Goal: Information Seeking & Learning: Find specific fact

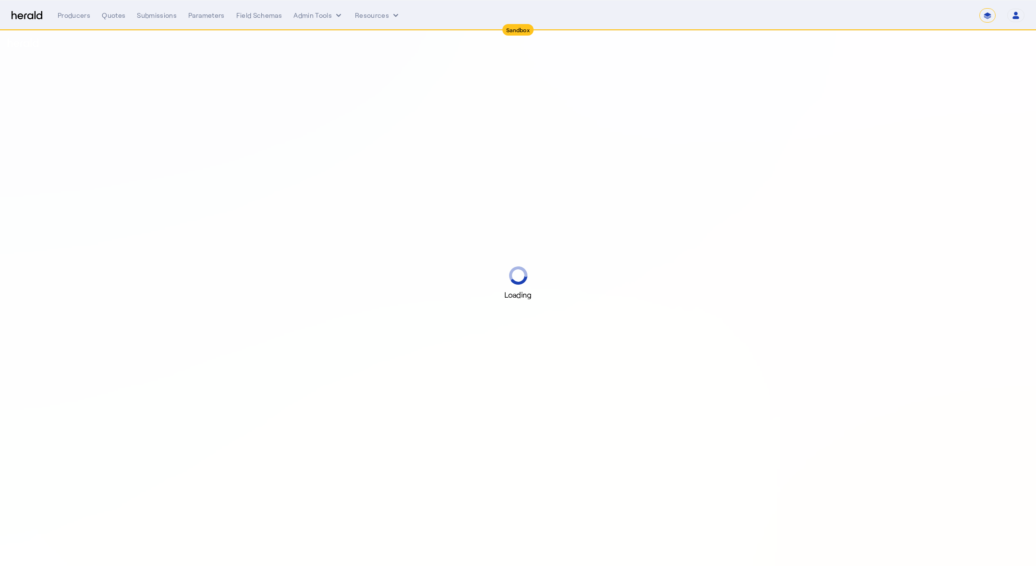
select select "*******"
click at [992, 19] on select "**********" at bounding box center [988, 15] width 16 height 14
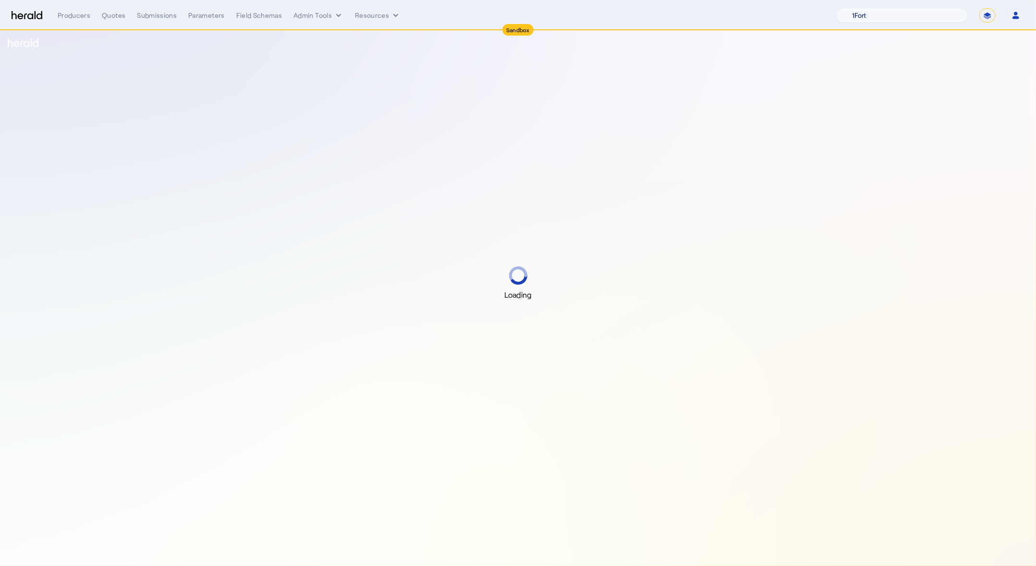
click at [913, 17] on select "1Fort Acrisure Acturis Affinity Advisors Affinity Risk Agentero AmWins Anzen Ao…" at bounding box center [903, 15] width 132 height 14
click at [861, 8] on select "1Fort Acrisure Acturis Affinity Advisors Affinity Risk Agentero AmWins Anzen Ao…" at bounding box center [903, 15] width 132 height 14
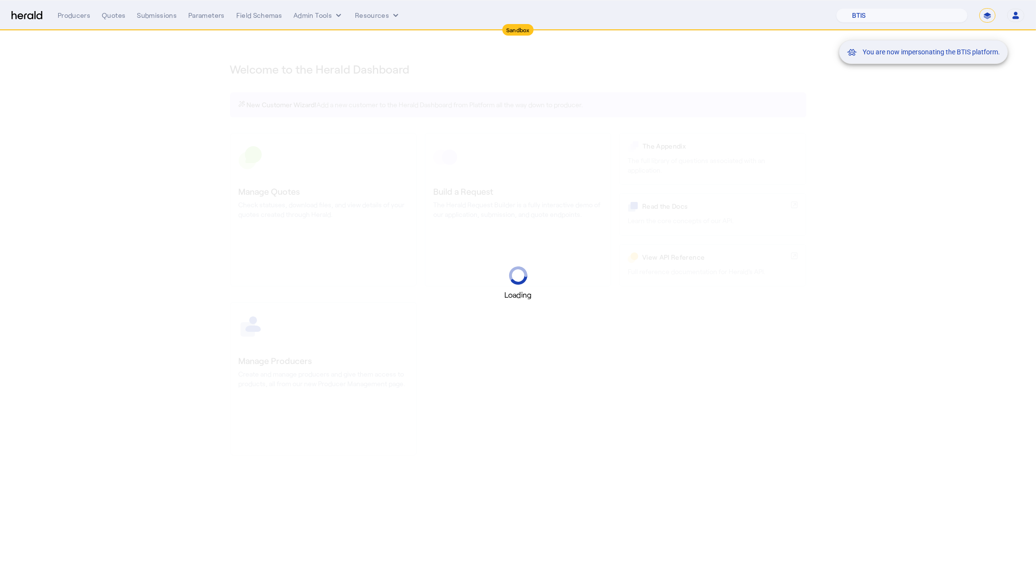
click at [886, 13] on mat-snack-bar-container "You are now impersonating the BTIS platform." at bounding box center [947, 16] width 169 height 24
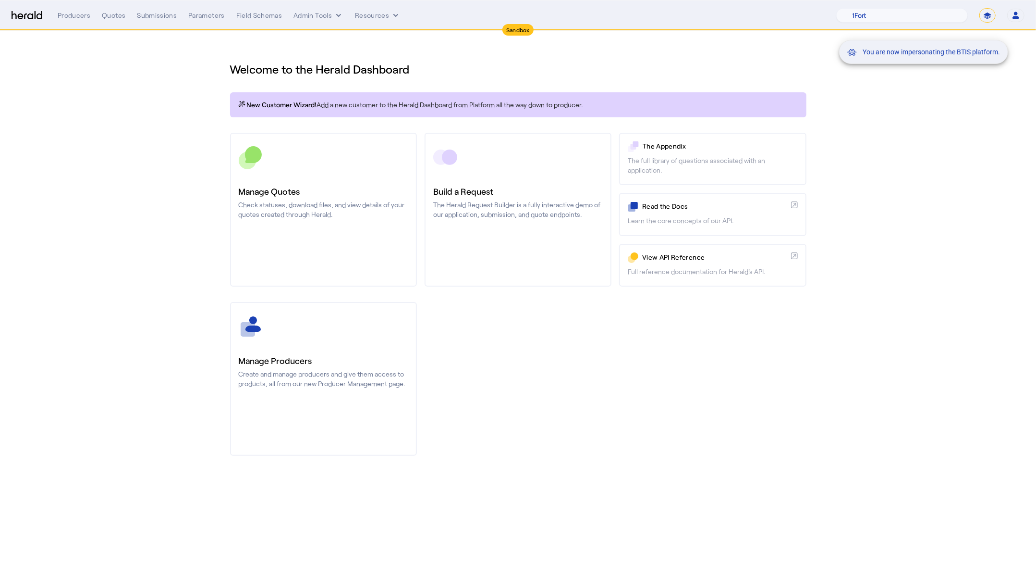
click at [885, 16] on mat-snack-bar-container "You are now impersonating the BTIS platform." at bounding box center [947, 16] width 169 height 24
click at [892, 13] on select "1Fort Acrisure Acturis Affinity Advisors Affinity Risk Agentero AmWins Anzen Ao…" at bounding box center [903, 15] width 132 height 14
click at [861, 8] on select "1Fort Acrisure Acturis Affinity Advisors Affinity Risk Agentero AmWins Anzen Ao…" at bounding box center [903, 15] width 132 height 14
click at [151, 11] on div "You are now impersonating the Babbix platform." at bounding box center [518, 283] width 1036 height 566
click at [153, 12] on div "Submissions" at bounding box center [157, 16] width 40 height 10
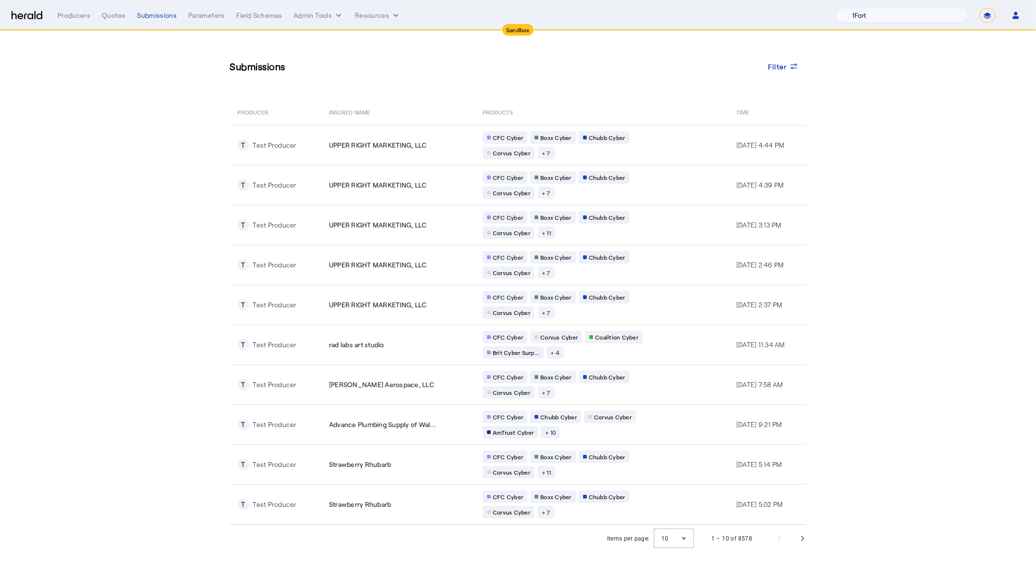
click at [918, 11] on select "1Fort Acrisure Acturis Affinity Advisors Affinity Risk Agentero AmWins Anzen Ao…" at bounding box center [903, 15] width 132 height 14
select select "pfm_z9k1_growthmill"
click at [861, 8] on select "1Fort Acrisure Acturis Affinity Advisors Affinity Risk Agentero AmWins Anzen Ao…" at bounding box center [903, 15] width 132 height 14
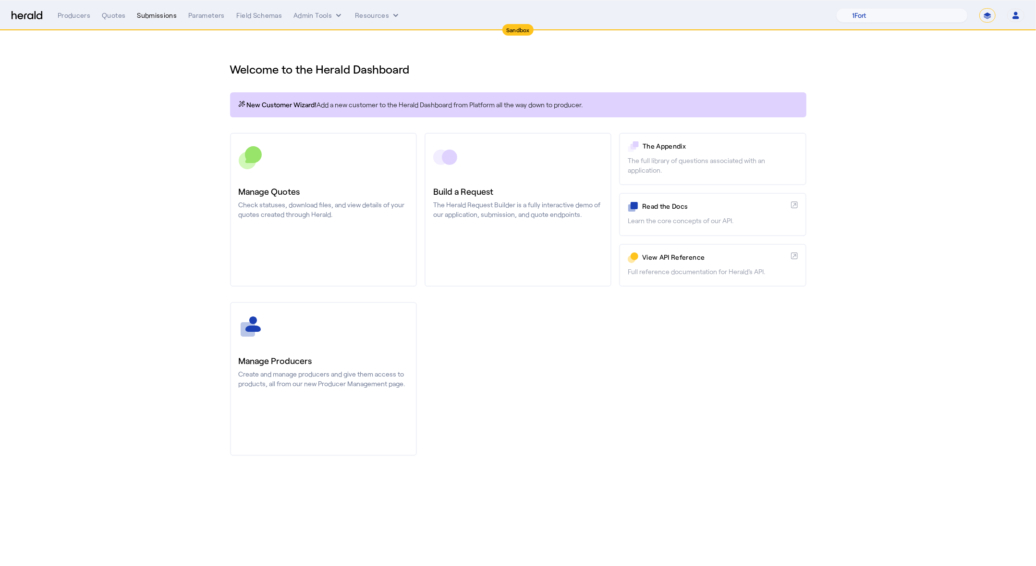
click at [144, 11] on div "Submissions" at bounding box center [157, 16] width 40 height 10
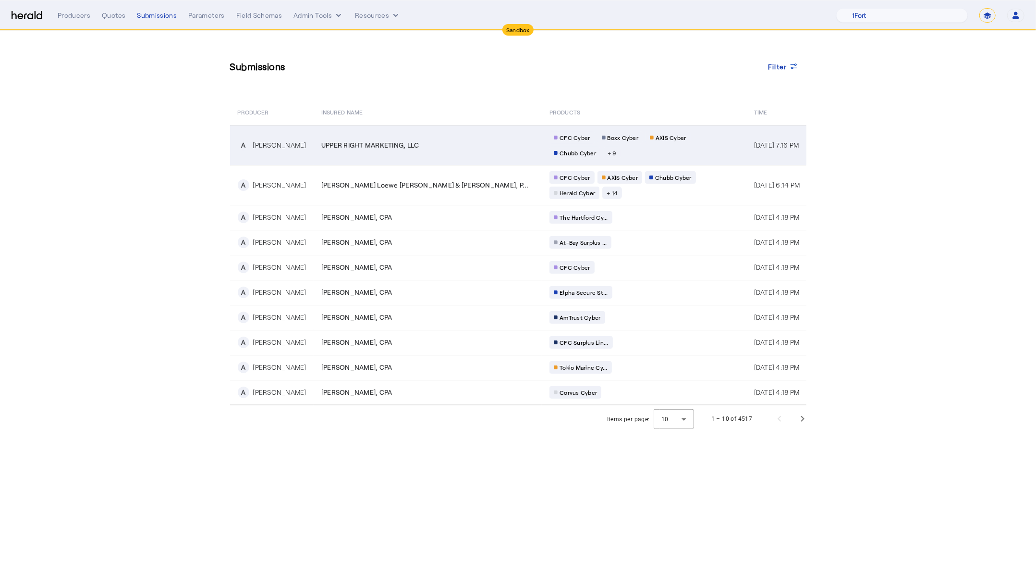
click at [316, 140] on td "UPPER RIGHT MARKETING, LLC" at bounding box center [428, 145] width 228 height 40
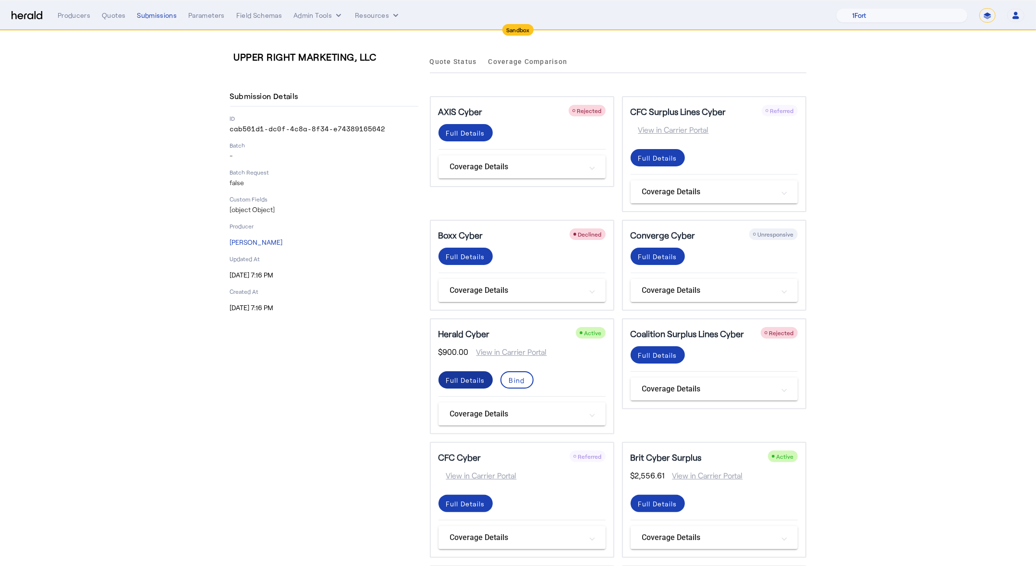
click at [454, 377] on div "Full Details" at bounding box center [465, 380] width 39 height 10
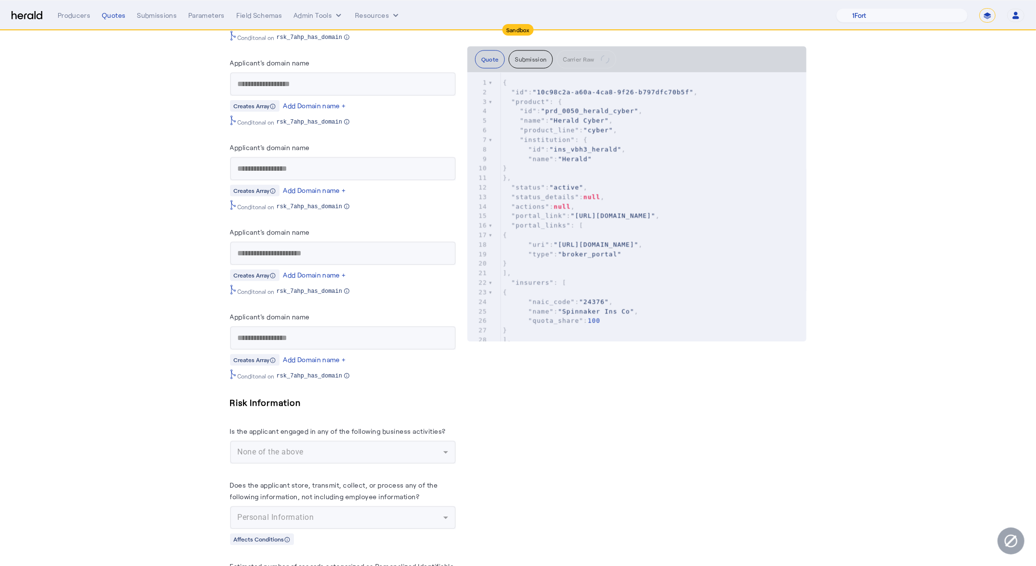
scroll to position [2333, 0]
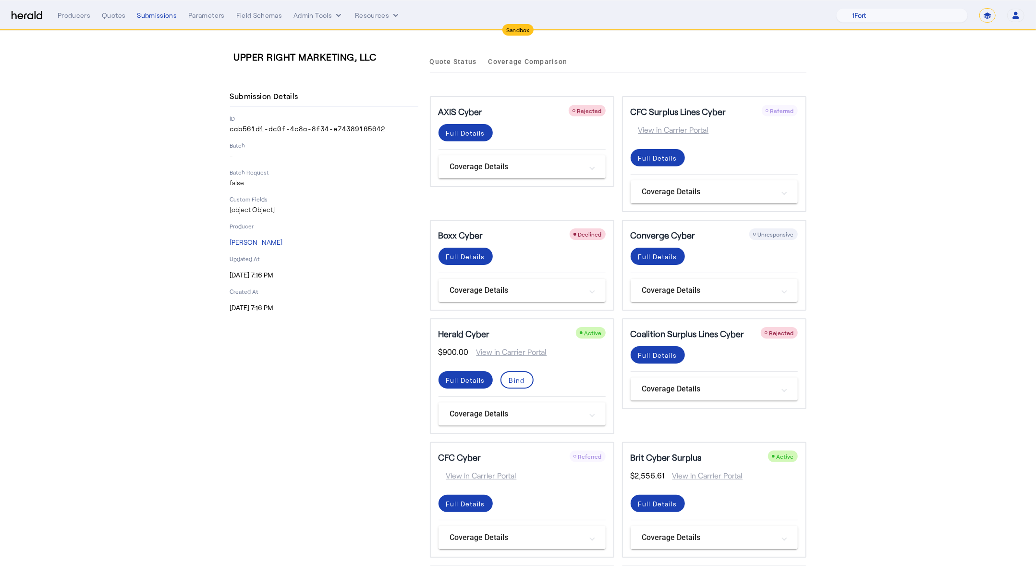
click at [340, 505] on div "UPPER RIGHT MARKETING, LLC Submission Details ID cab561d1-dc0f-4c8a-8f34-e74389…" at bounding box center [324, 476] width 188 height 853
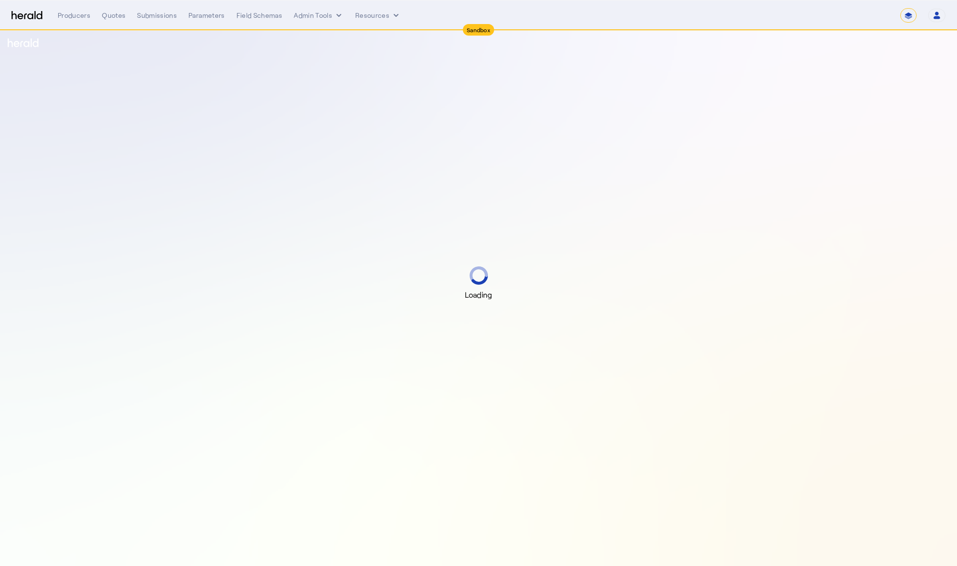
select select "*******"
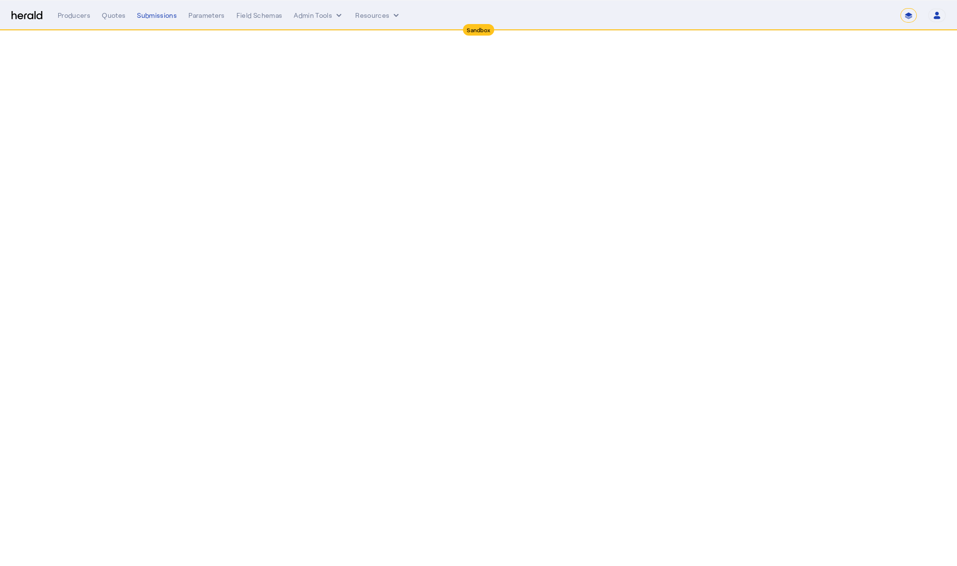
click at [105, 20] on div "**********" at bounding box center [502, 15] width 888 height 14
click at [114, 7] on nav "**********" at bounding box center [478, 15] width 957 height 30
click at [116, 12] on div "Quotes" at bounding box center [114, 16] width 24 height 10
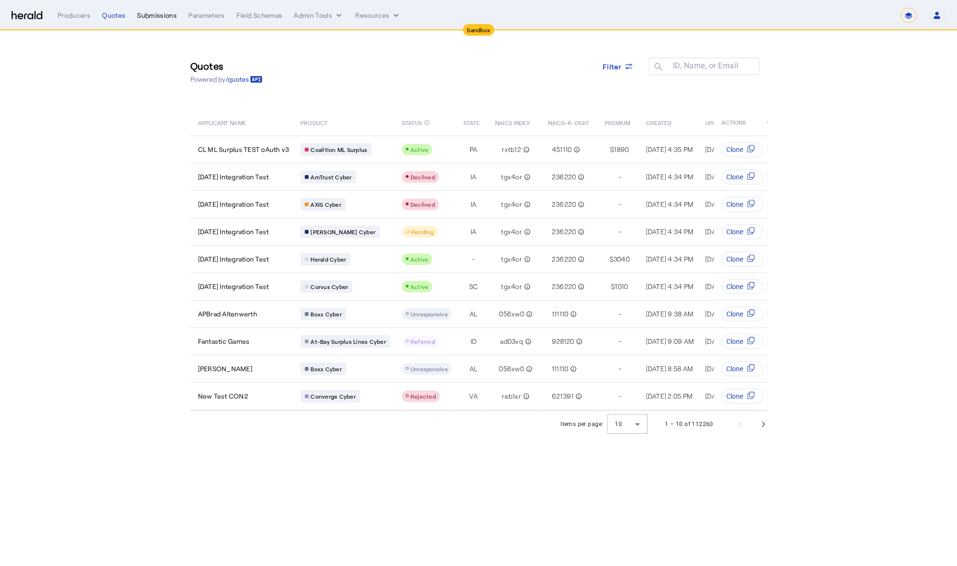
click at [146, 12] on div "Submissions" at bounding box center [157, 16] width 40 height 10
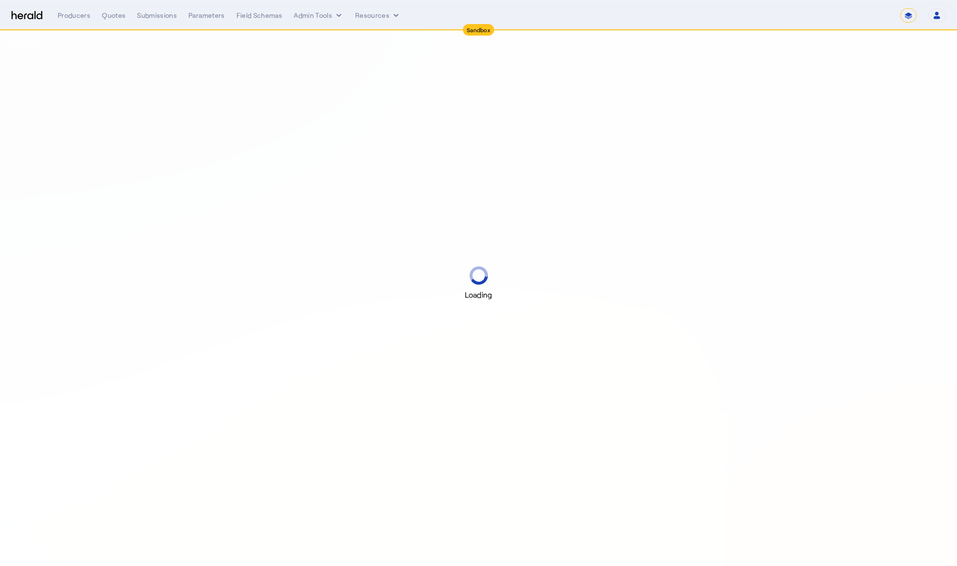
select select "*******"
click at [903, 12] on select "**********" at bounding box center [908, 15] width 16 height 14
click at [840, 17] on select "1Fort Acrisure Acturis Affinity Advisors Affinity Risk Agentero AmWins Anzen Ao…" at bounding box center [823, 15] width 132 height 14
click at [781, 8] on select "1Fort Acrisure Acturis Affinity Advisors Affinity Risk Agentero AmWins Anzen Ao…" at bounding box center [823, 15] width 132 height 14
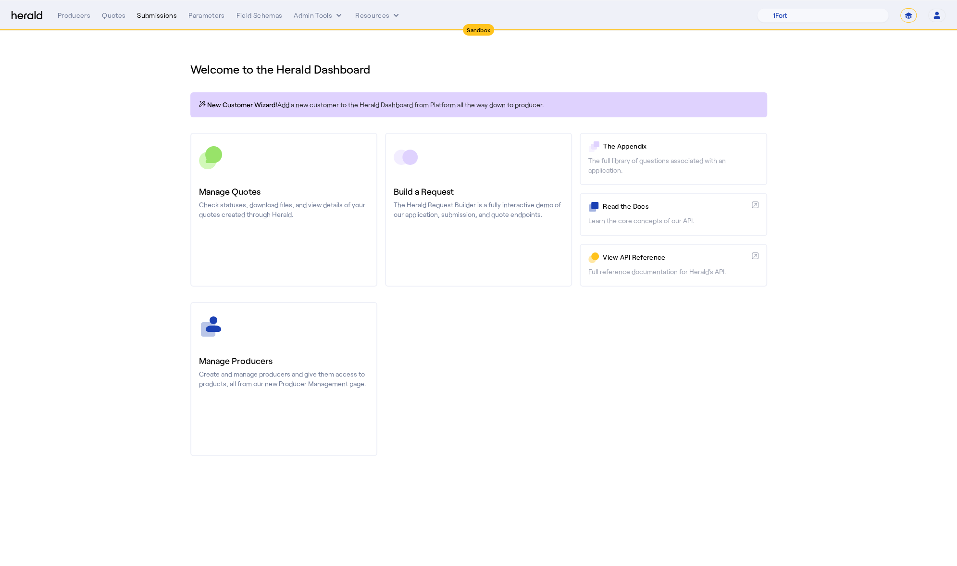
click at [166, 18] on div "Submissions" at bounding box center [157, 16] width 40 height 10
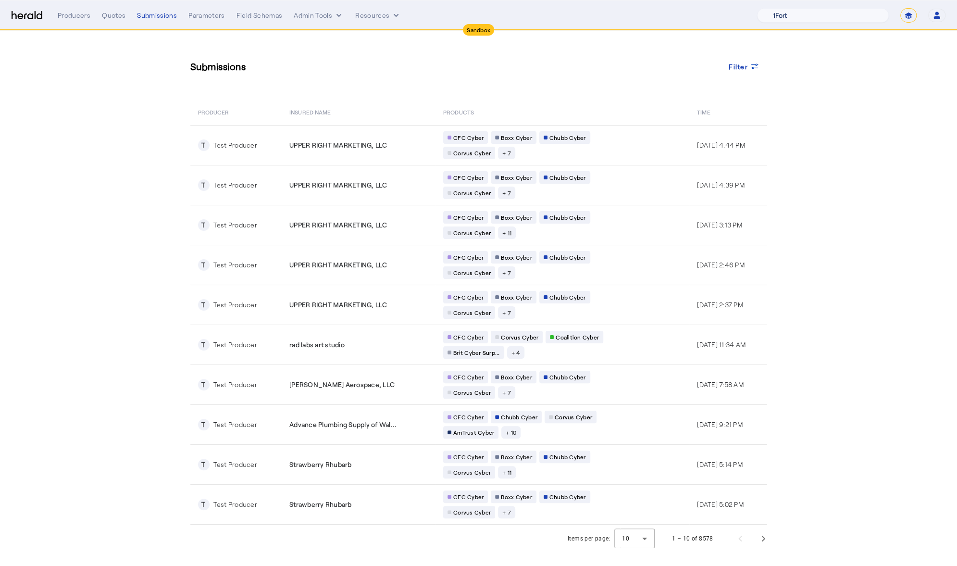
click at [851, 16] on select "1Fort Acrisure Acturis Affinity Advisors Affinity Risk Agentero AmWins Anzen Ao…" at bounding box center [823, 15] width 132 height 14
select select "pfm_z9k1_growthmill"
click at [781, 8] on select "1Fort Acrisure Acturis Affinity Advisors Affinity Risk Agentero AmWins Anzen Ao…" at bounding box center [823, 15] width 132 height 14
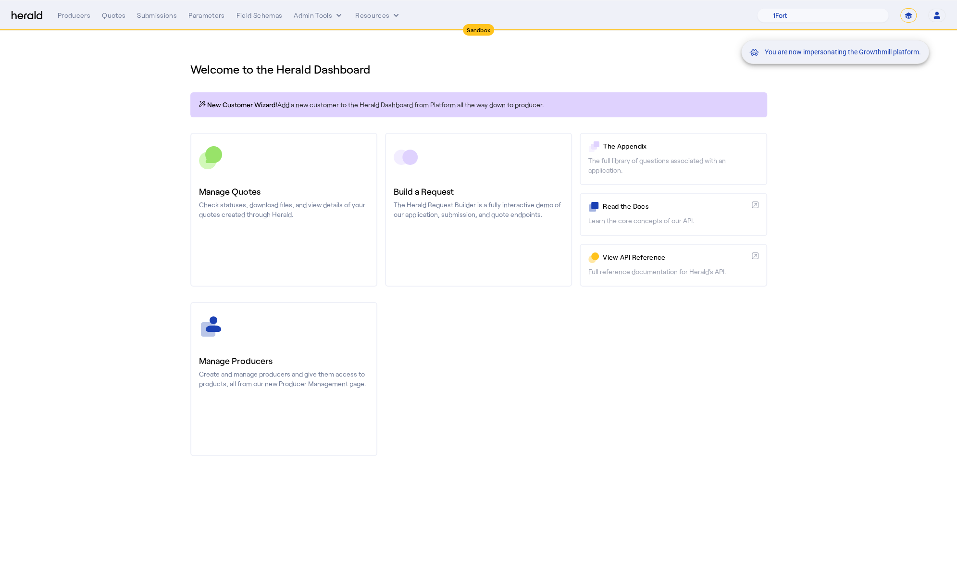
click at [158, 19] on div "You are now impersonating the Growthmill platform." at bounding box center [478, 283] width 957 height 566
click at [163, 8] on div "Producers Quotes Submissions Parameters Field Schemas Admin Tools Resources 1Fo…" at bounding box center [502, 15] width 888 height 14
click at [166, 19] on div "Submissions" at bounding box center [157, 16] width 40 height 10
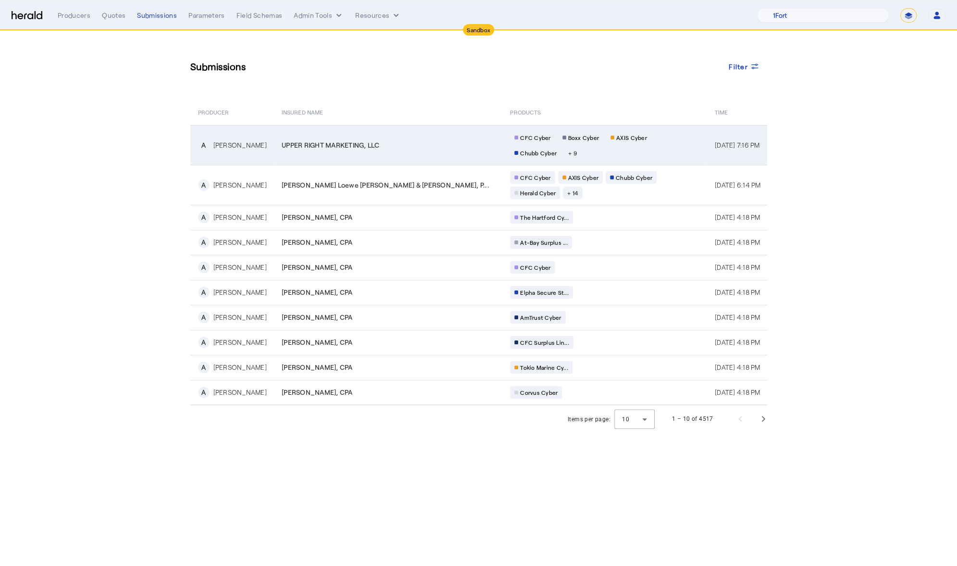
click at [386, 145] on div "UPPER RIGHT MARKETING, LLC" at bounding box center [390, 145] width 217 height 10
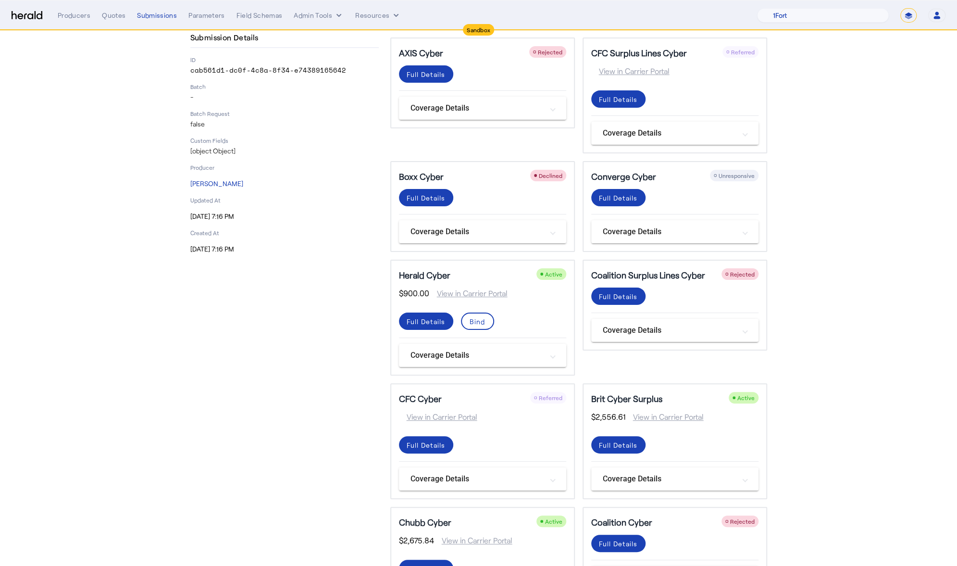
scroll to position [60, 0]
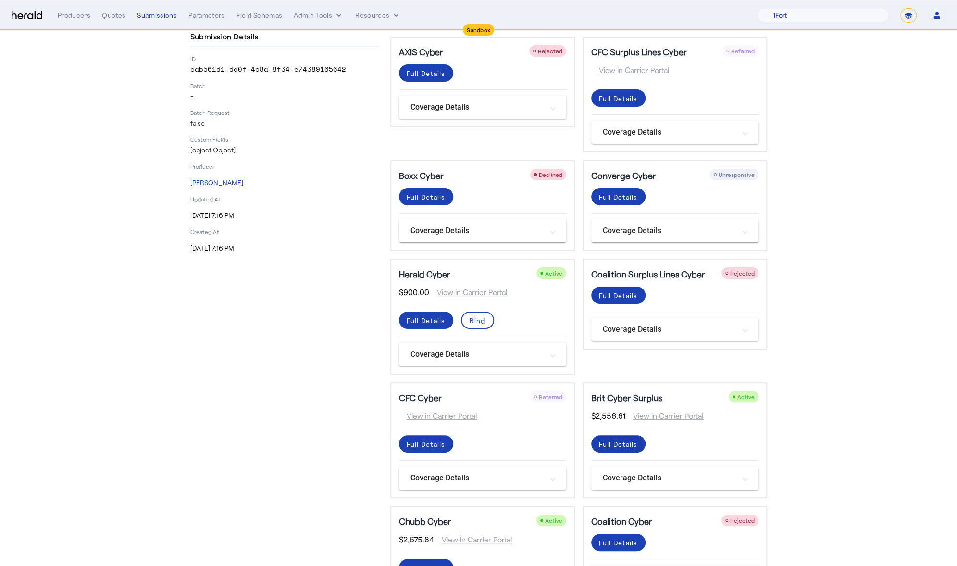
click at [445, 78] on div "Full Details" at bounding box center [426, 73] width 39 height 10
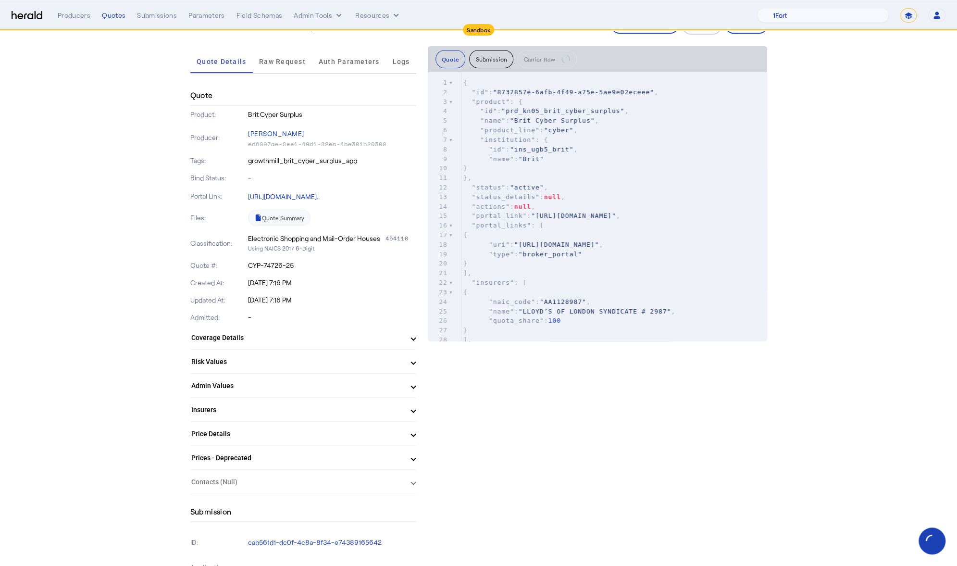
scroll to position [47, 0]
click at [271, 366] on mat-panel-title "Risk Values" at bounding box center [297, 361] width 212 height 10
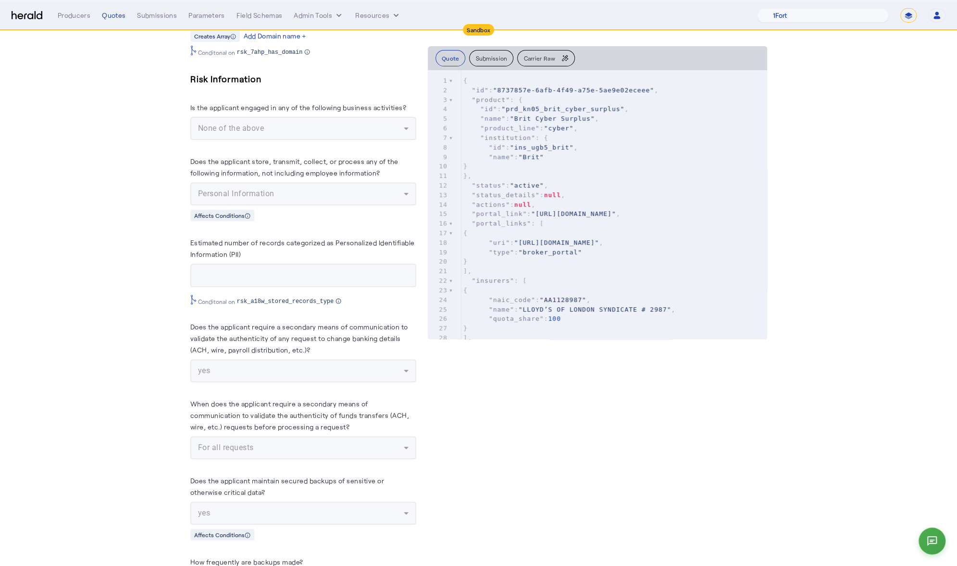
scroll to position [3104, 0]
click at [601, 217] on span ""https://sandbox.redirect.heraldapi.com/prd_kn05_brit_cyber_surplus/8737857e-6a…" at bounding box center [573, 213] width 85 height 7
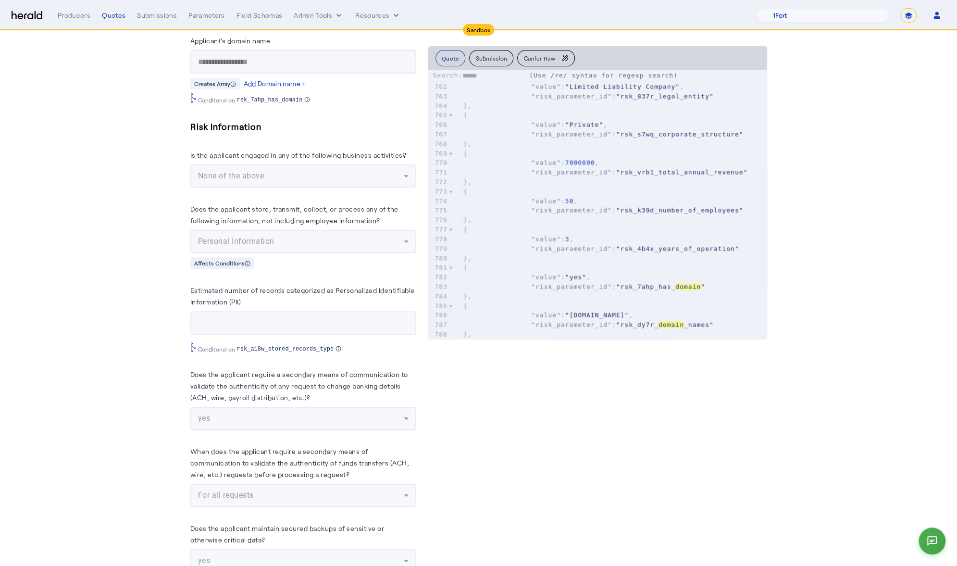
scroll to position [7699, 0]
type input "******"
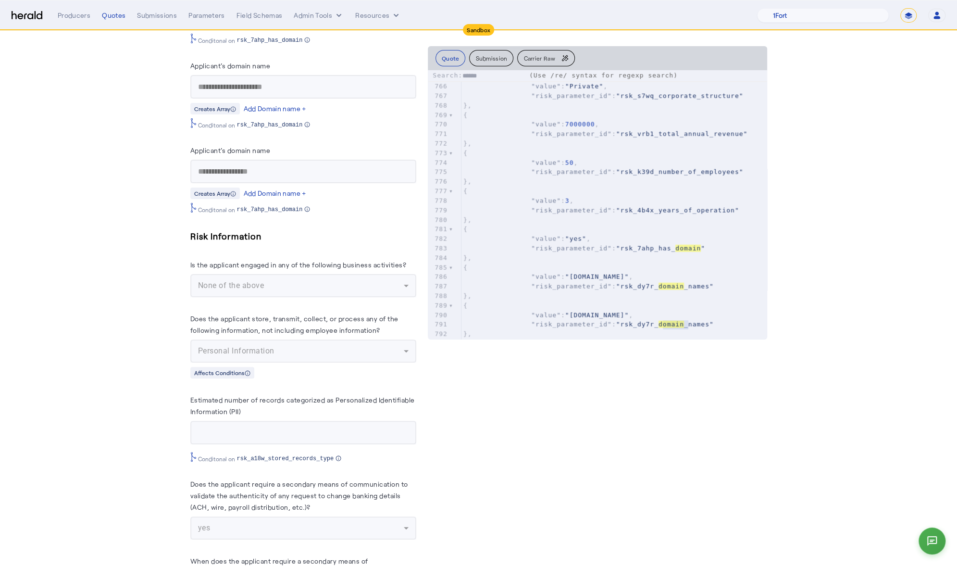
scroll to position [2945, 0]
click at [160, 24] on nav "Sandbox Menu Producers Quotes Submissions Parameters Field Schemas Admin Tools …" at bounding box center [478, 15] width 957 height 30
click at [160, 15] on div "Submissions" at bounding box center [157, 16] width 40 height 10
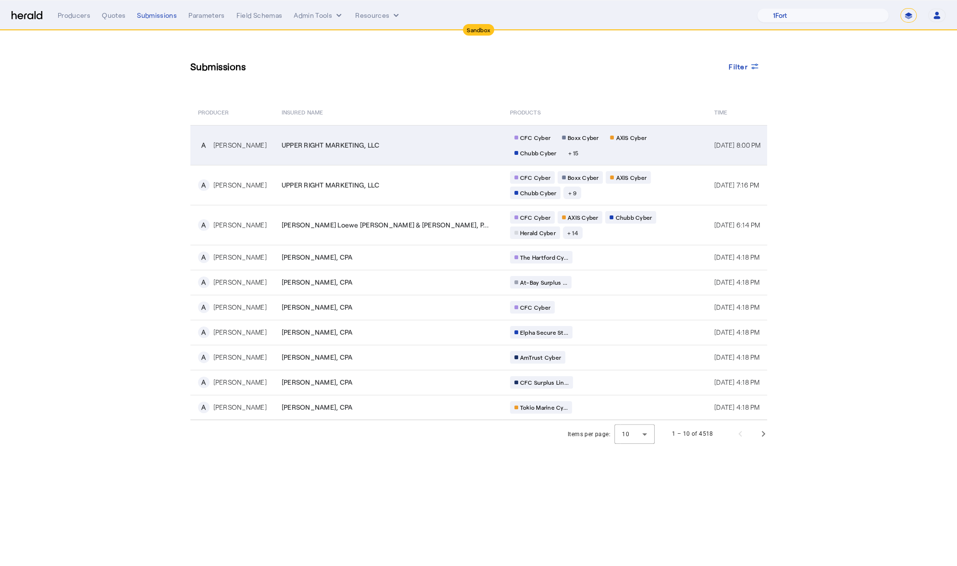
click at [286, 140] on span "UPPER RIGHT MARKETING, LLC" at bounding box center [331, 145] width 98 height 10
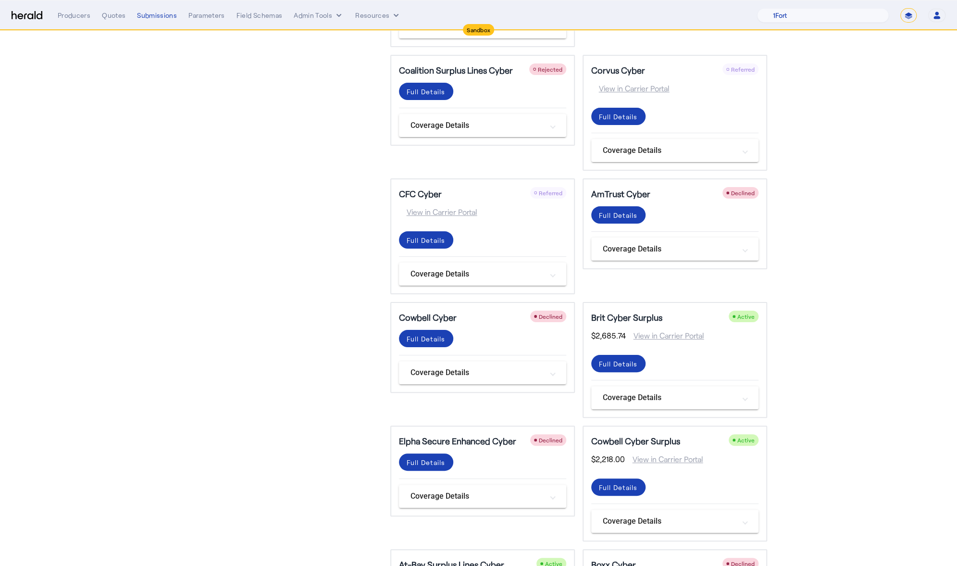
scroll to position [398, 0]
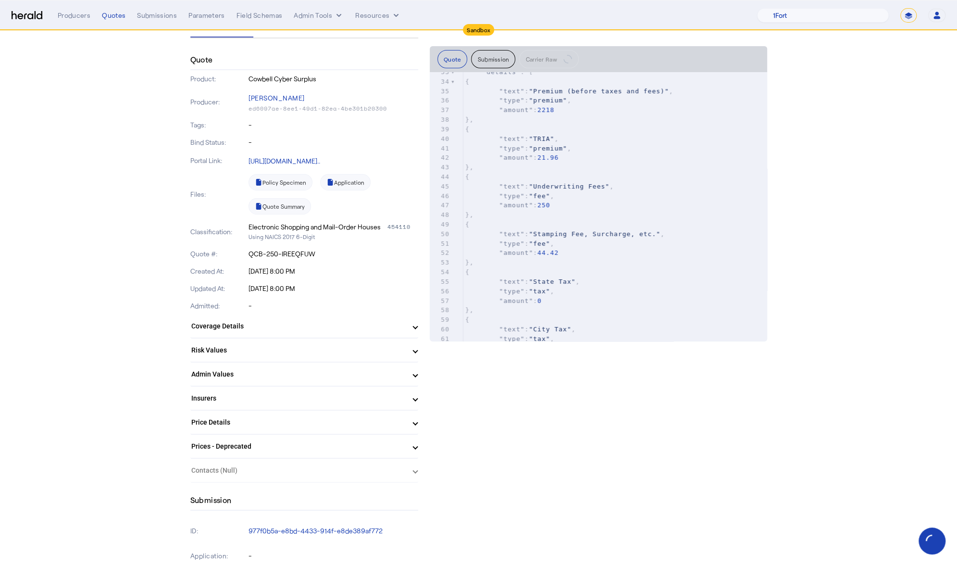
scroll to position [335, 0]
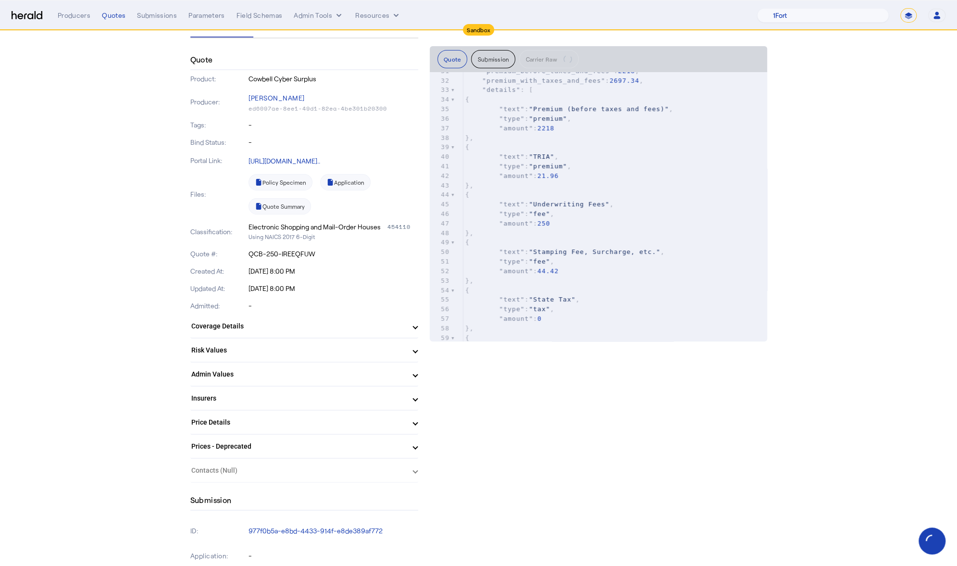
click at [399, 348] on mat-panel-title "Risk Values" at bounding box center [298, 350] width 214 height 10
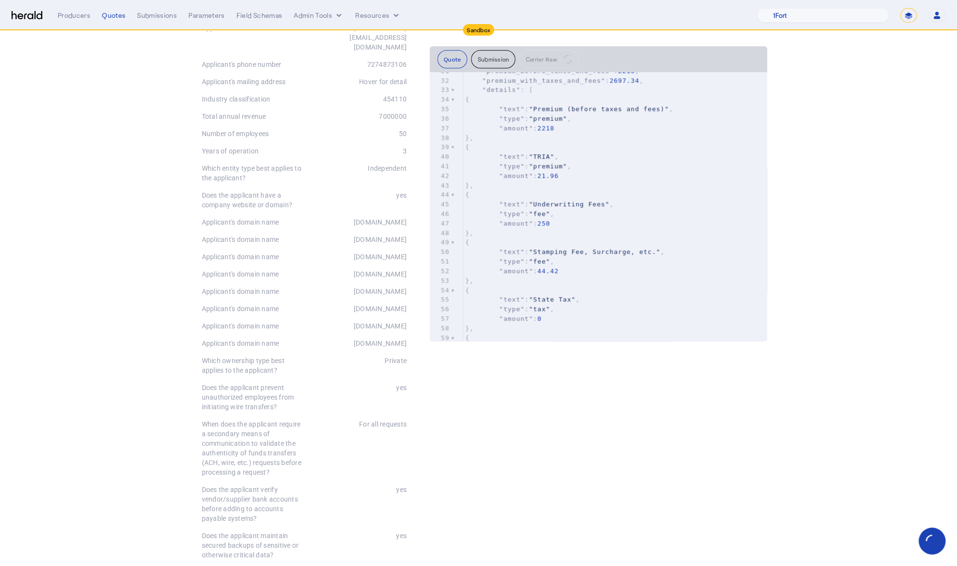
scroll to position [504, 0]
drag, startPoint x: 399, startPoint y: 348, endPoint x: 319, endPoint y: 204, distance: 165.0
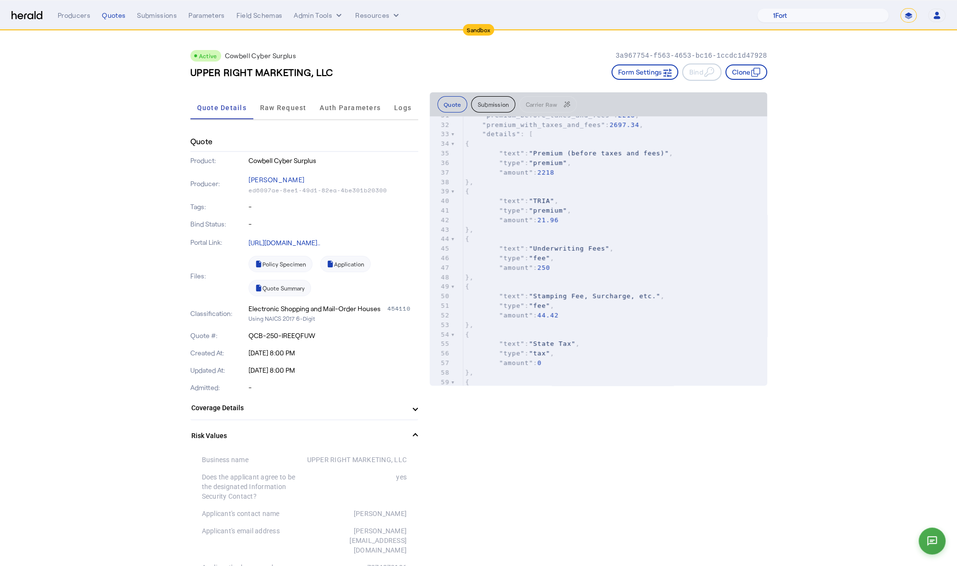
click at [153, 9] on div "Producers Quotes Submissions Parameters Field Schemas Admin Tools Resources 1Fo…" at bounding box center [502, 15] width 888 height 14
click at [160, 25] on nav "Sandbox Menu Producers Quotes Submissions Parameters Field Schemas Admin Tools …" at bounding box center [478, 15] width 957 height 30
click at [160, 21] on div "Producers Quotes Submissions Parameters Field Schemas Admin Tools Resources 1Fo…" at bounding box center [502, 15] width 888 height 14
click at [161, 14] on div "Submissions" at bounding box center [157, 16] width 40 height 10
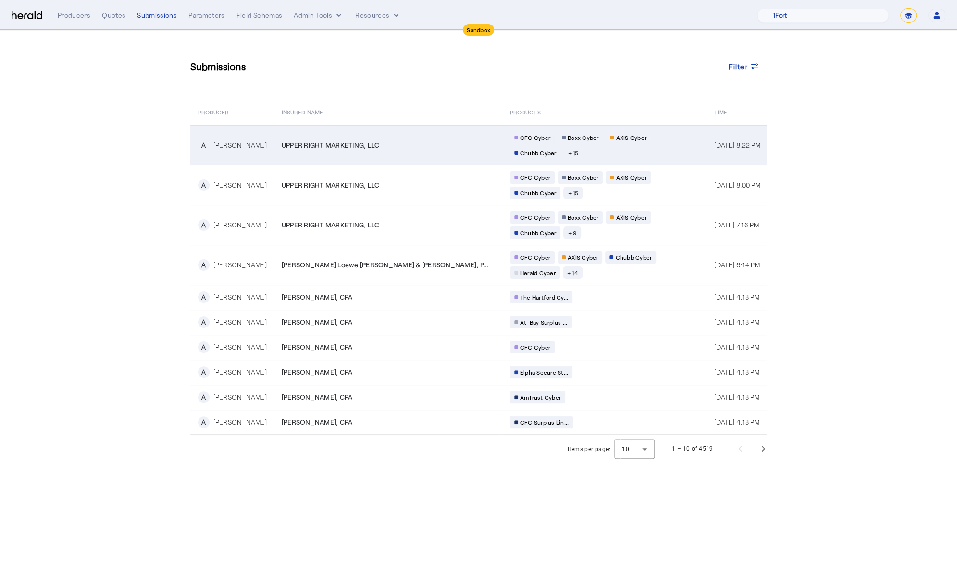
click at [510, 153] on div "Chubb Cyber" at bounding box center [535, 153] width 51 height 12
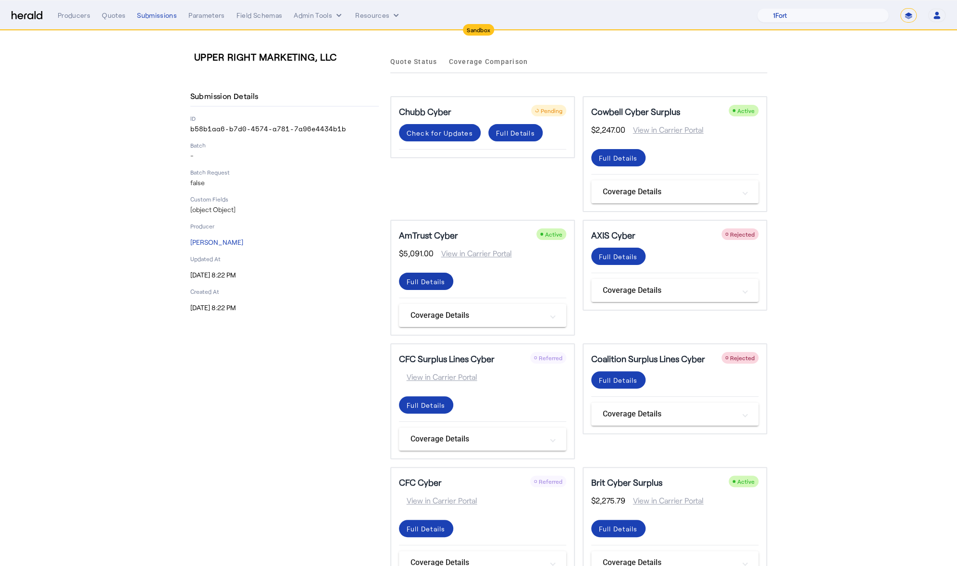
click at [496, 138] on div "Full Details" at bounding box center [515, 133] width 39 height 10
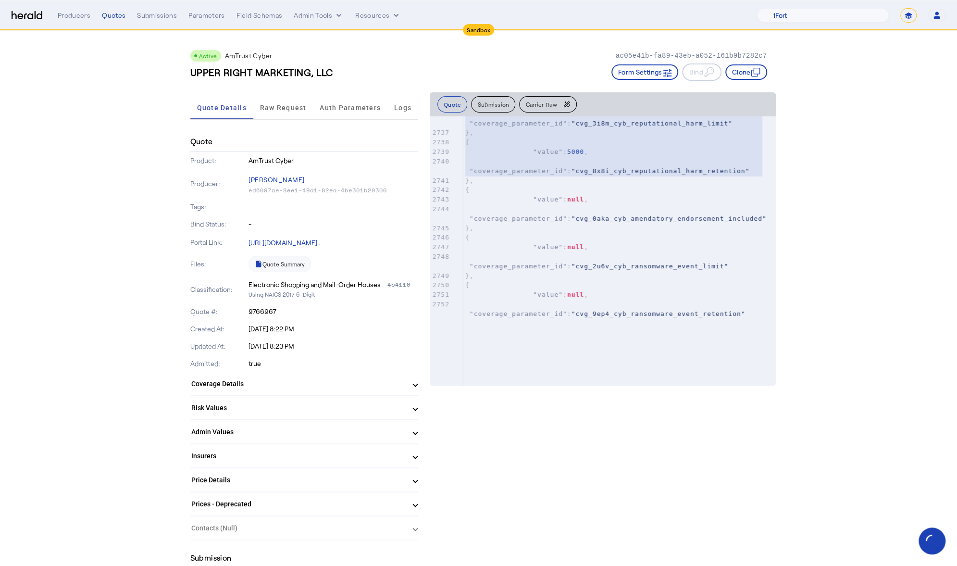
type textarea "**********"
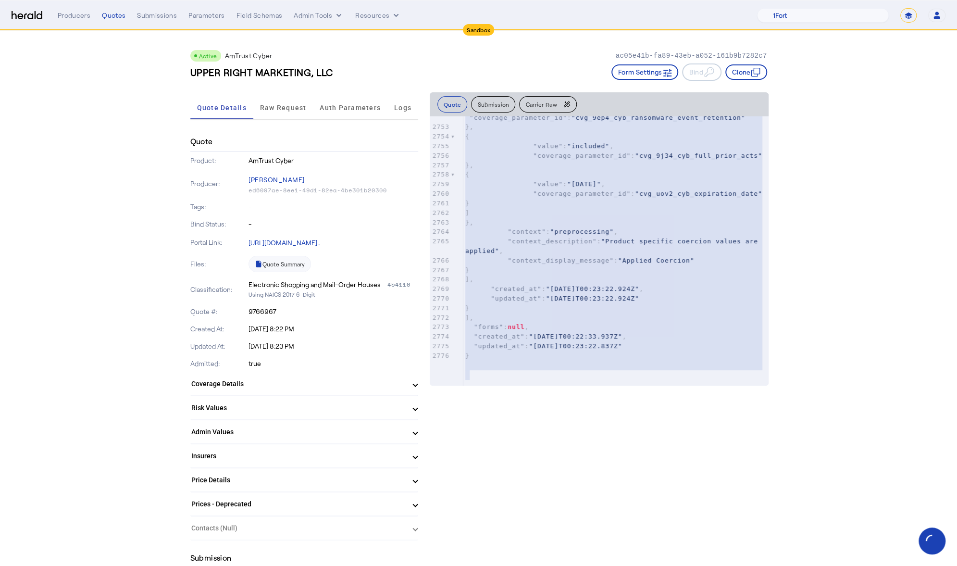
drag, startPoint x: 467, startPoint y: 126, endPoint x: 363, endPoint y: 609, distance: 494.0
click at [163, 15] on div "Submissions" at bounding box center [157, 16] width 40 height 10
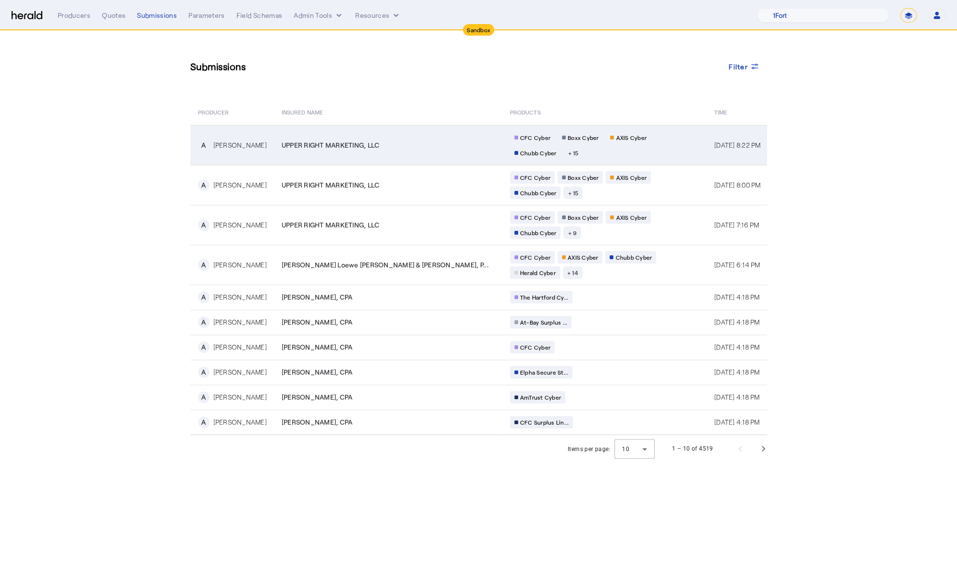
click at [510, 148] on div "CFC Cyber Boxx Cyber AXIS Cyber Chubb Cyber + 15" at bounding box center [602, 145] width 185 height 28
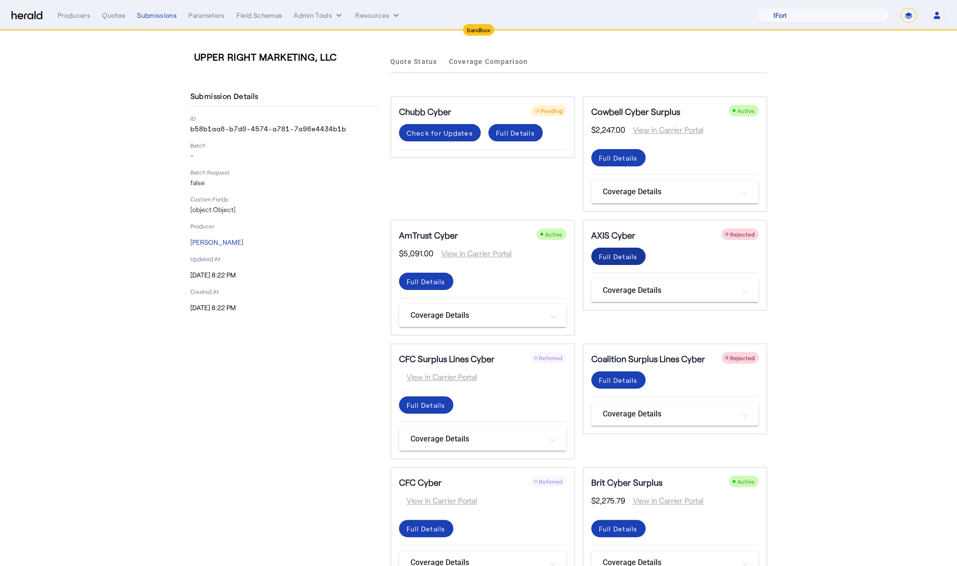
click at [621, 253] on div "Full Details" at bounding box center [618, 256] width 39 height 10
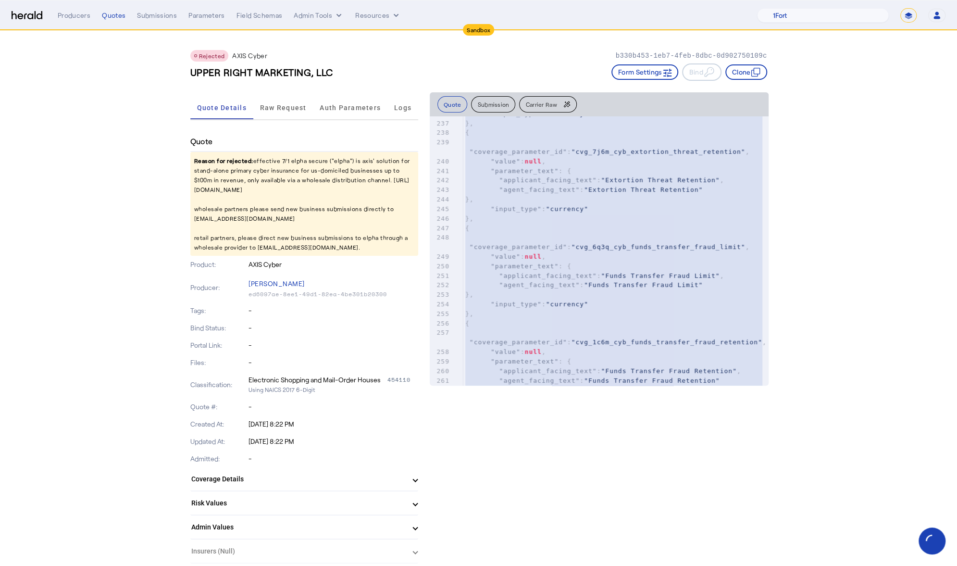
scroll to position [2975, 0]
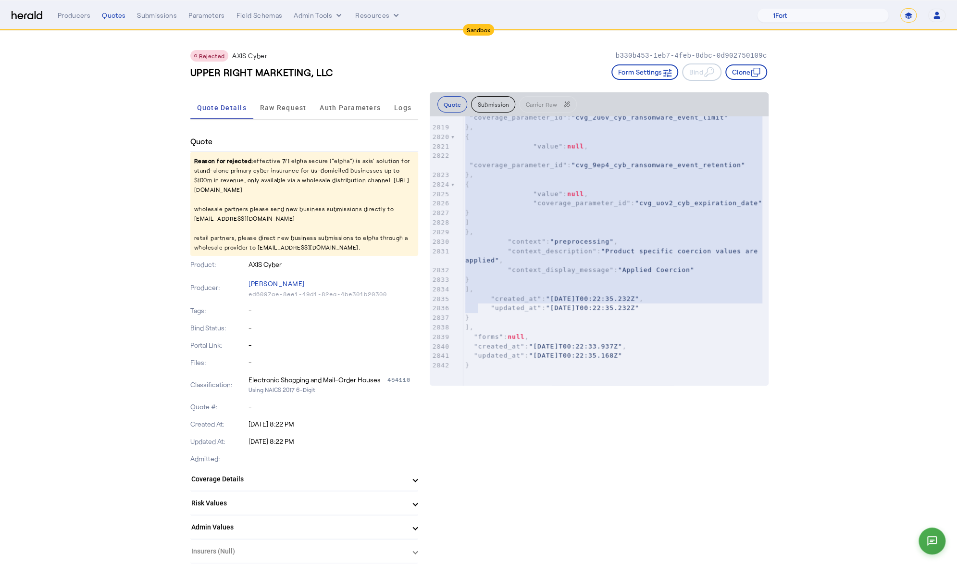
type textarea "**********"
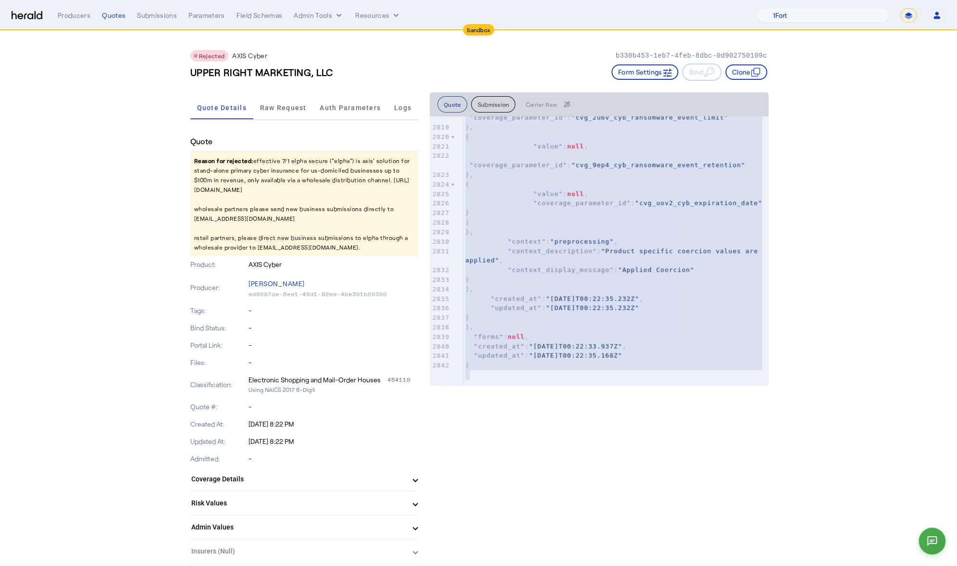
drag, startPoint x: 466, startPoint y: 125, endPoint x: 491, endPoint y: 391, distance: 266.9
click at [176, 13] on div "Producers Quotes Submissions Parameters Field Schemas Admin Tools Resources" at bounding box center [407, 16] width 699 height 10
click at [167, 17] on div "Submissions" at bounding box center [157, 16] width 40 height 10
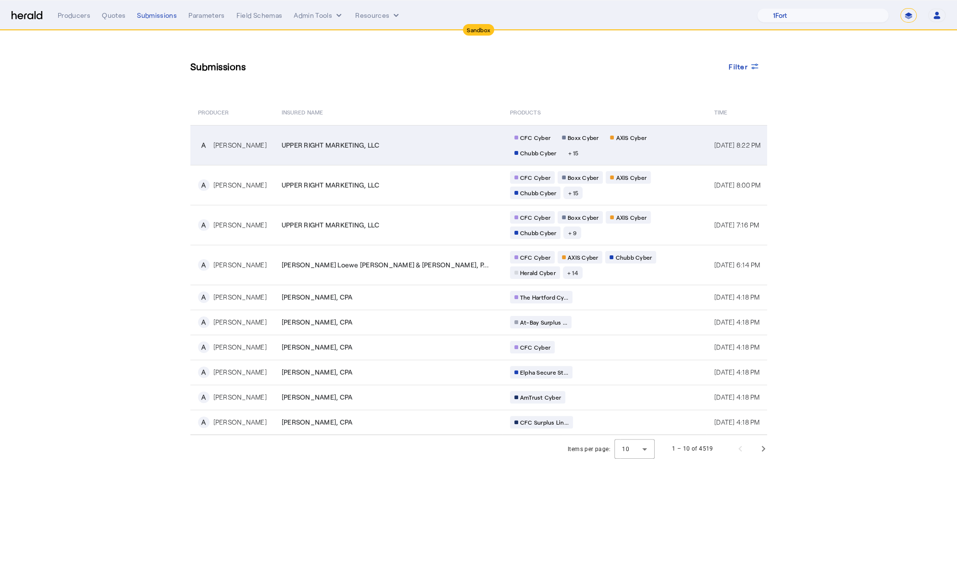
click at [414, 155] on td "UPPER RIGHT MARKETING, LLC" at bounding box center [388, 145] width 228 height 40
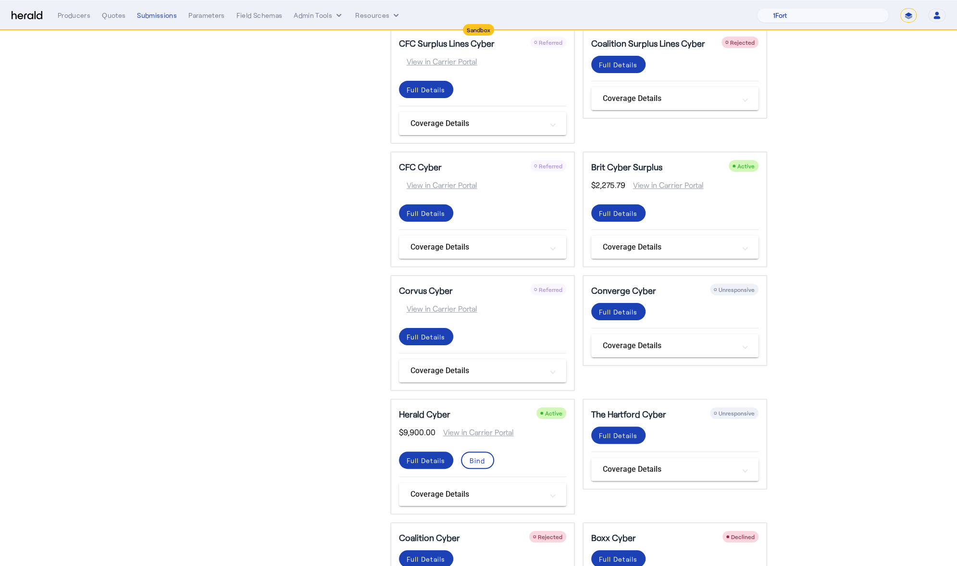
scroll to position [317, 0]
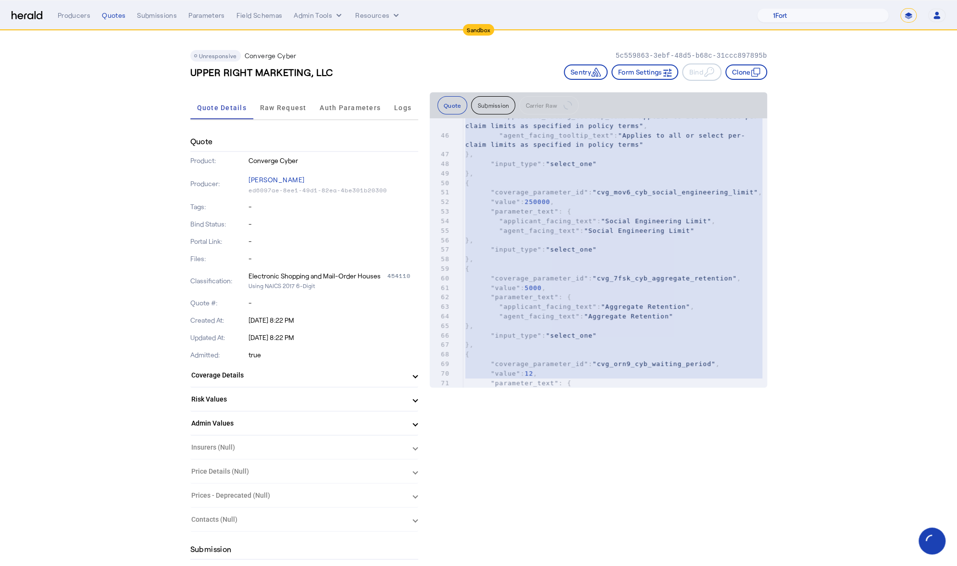
scroll to position [470, 0]
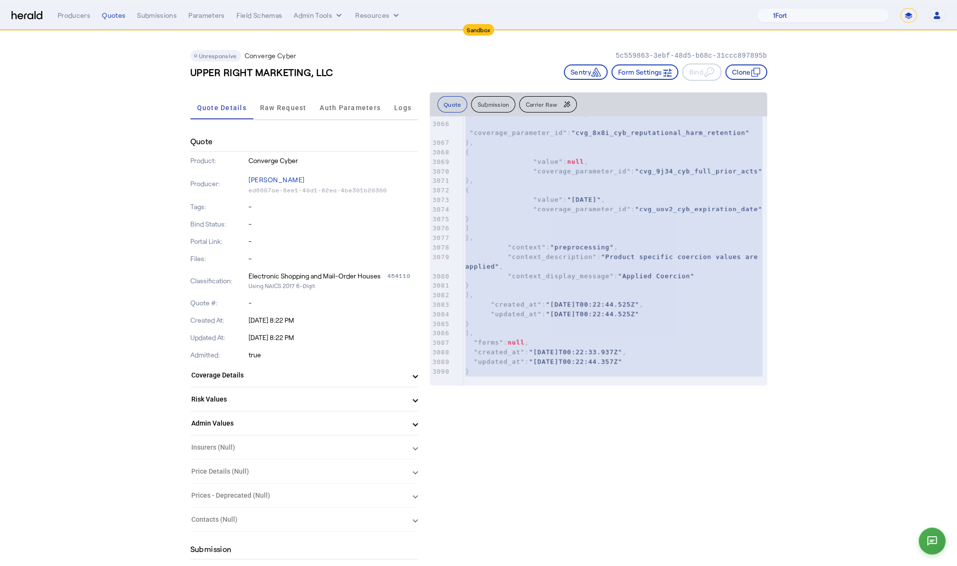
type textarea "**********"
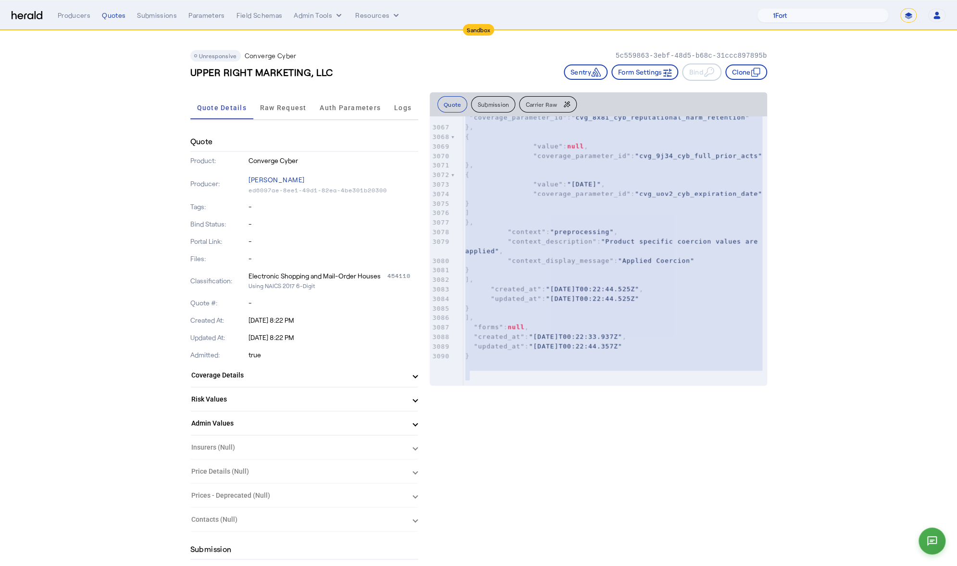
drag, startPoint x: 466, startPoint y: 129, endPoint x: 480, endPoint y: 377, distance: 247.8
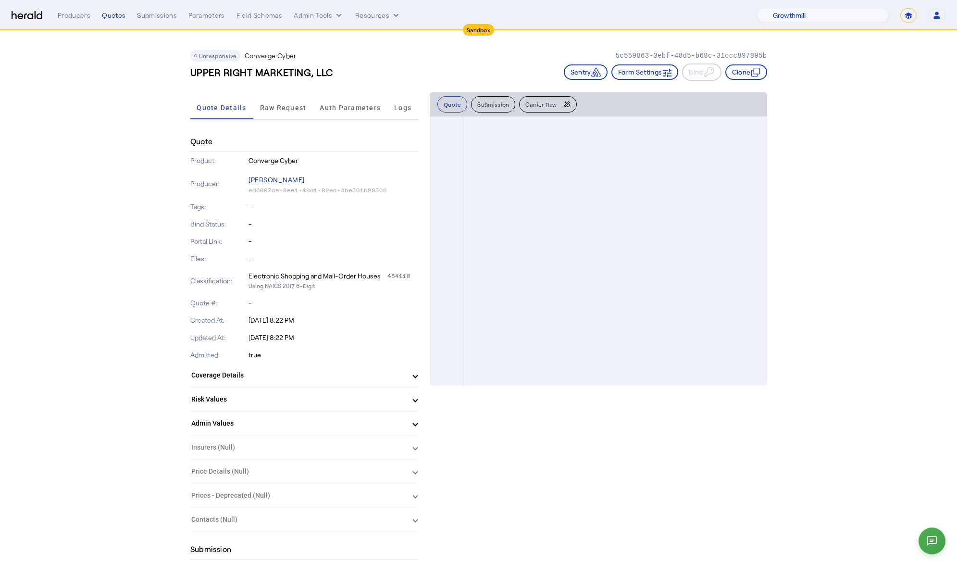
select select "pfm_z9k1_growthmill"
select select "*******"
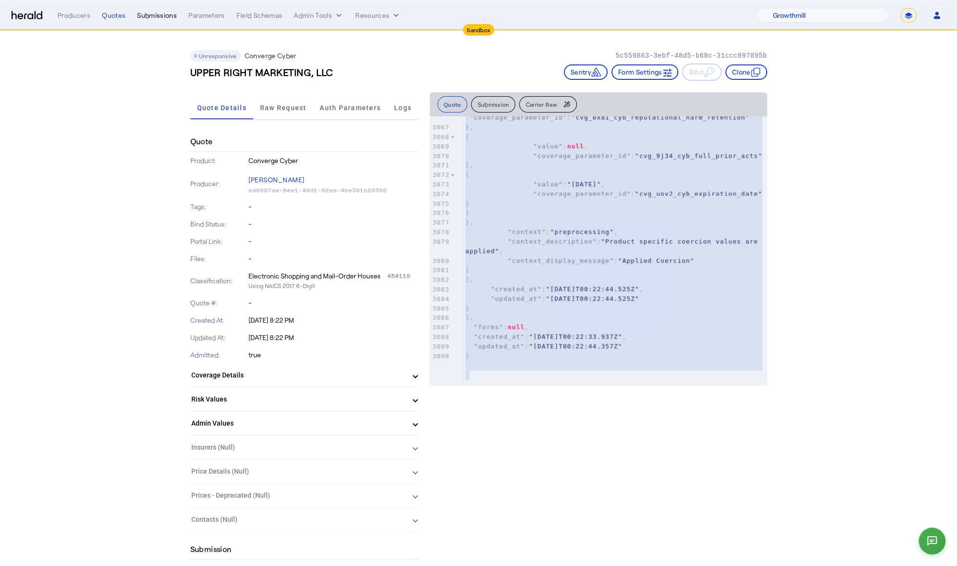
click at [163, 14] on div "Submissions" at bounding box center [157, 16] width 40 height 10
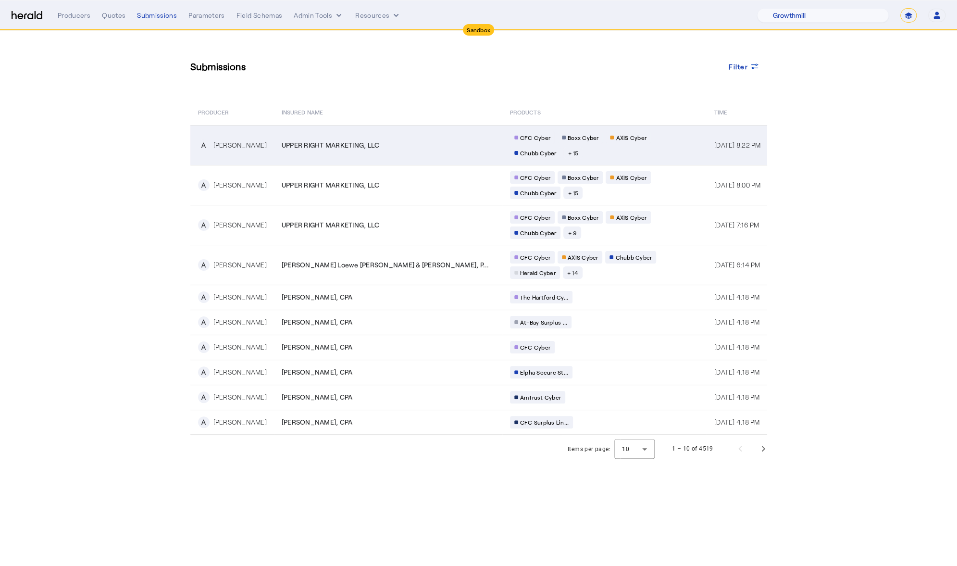
click at [332, 137] on td "UPPER RIGHT MARKETING, LLC" at bounding box center [388, 145] width 228 height 40
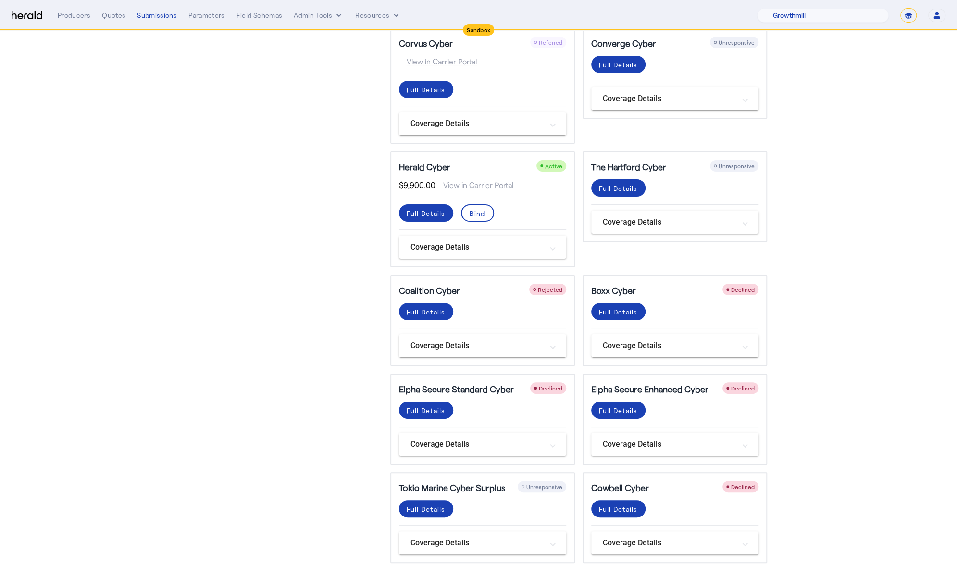
scroll to position [700, 0]
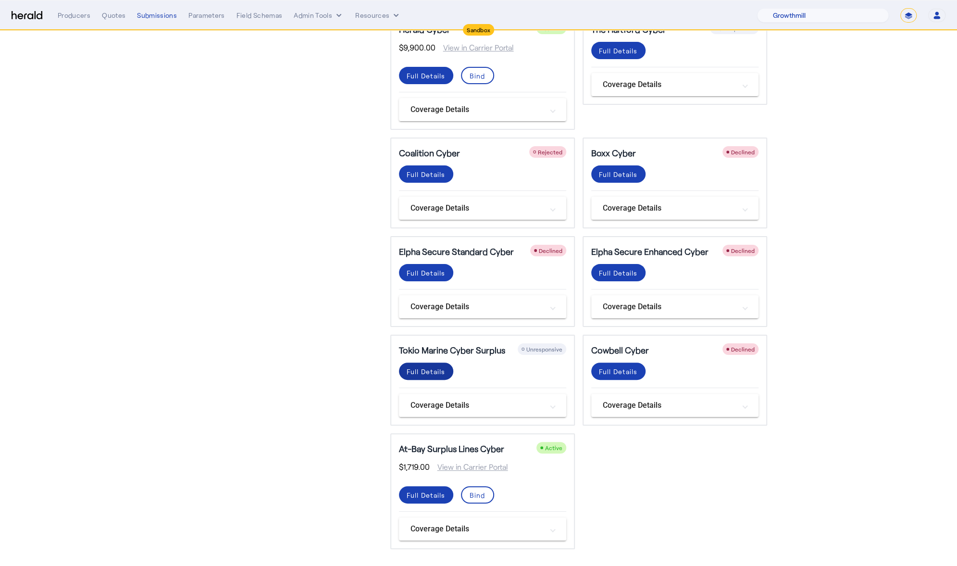
click at [431, 368] on div "Full Details" at bounding box center [426, 371] width 39 height 10
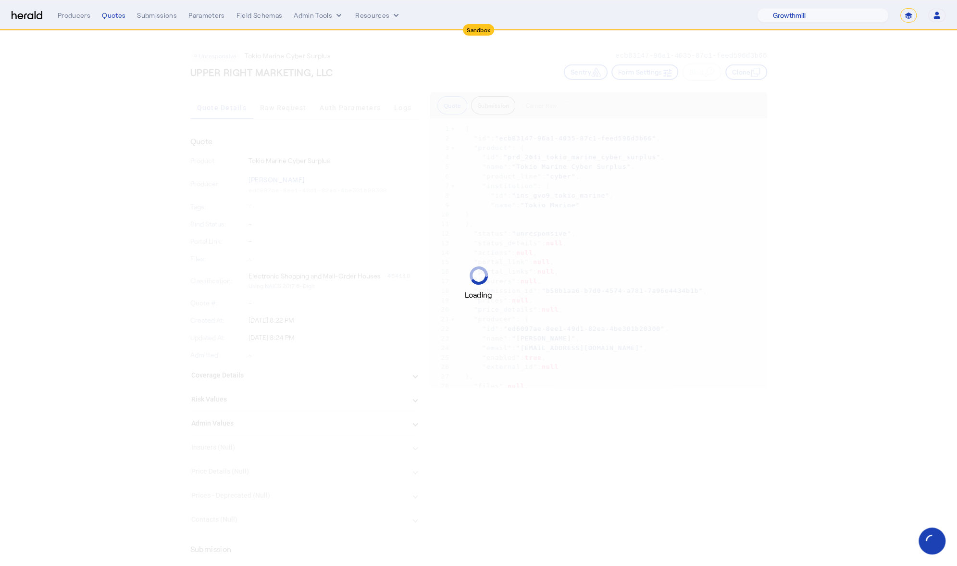
click at [588, 282] on div "Loading" at bounding box center [478, 283] width 957 height 35
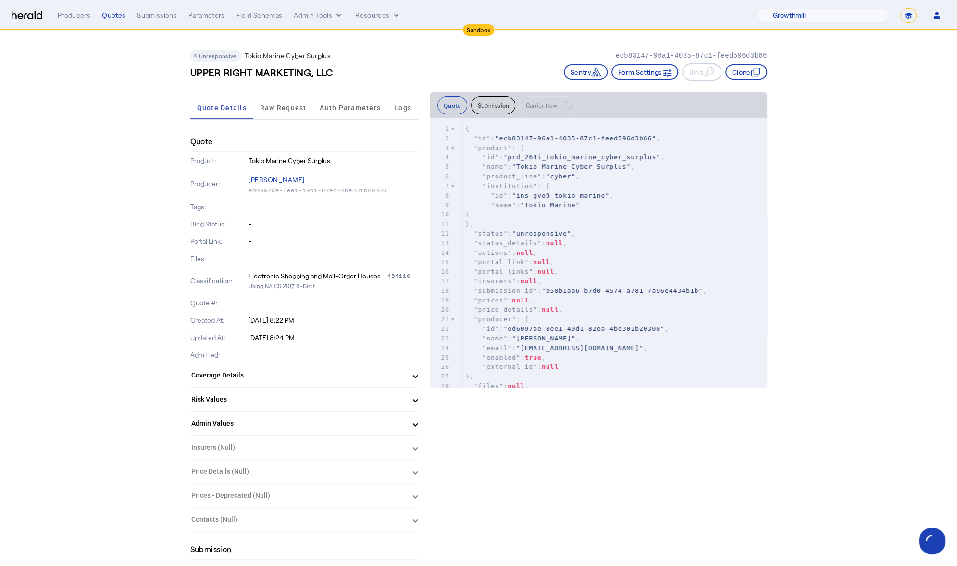
click at [588, 282] on pre ""insurers" : null ," at bounding box center [615, 281] width 304 height 10
type input "*"
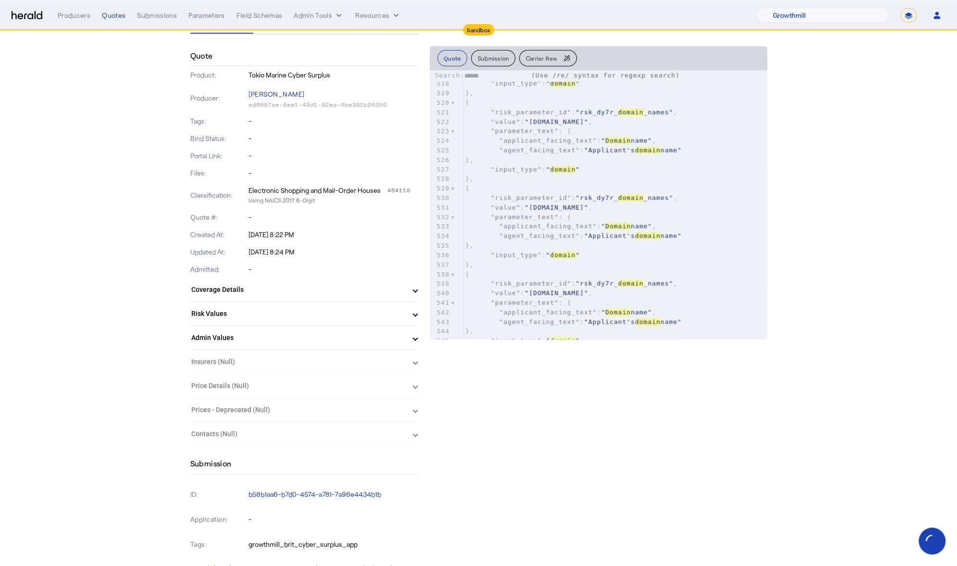
type input "******"
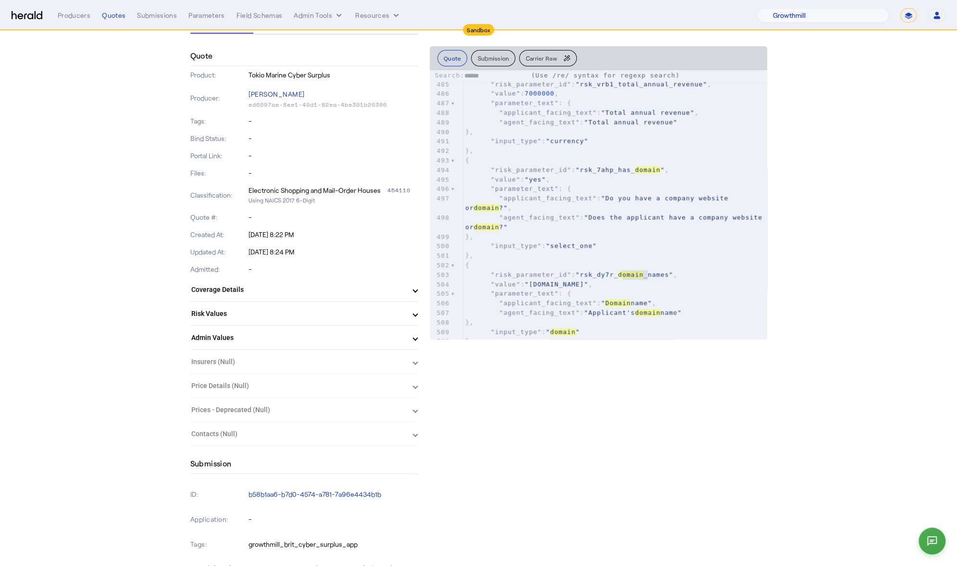
scroll to position [4673, 0]
type textarea "******"
click at [160, 16] on div "Submissions" at bounding box center [157, 16] width 40 height 10
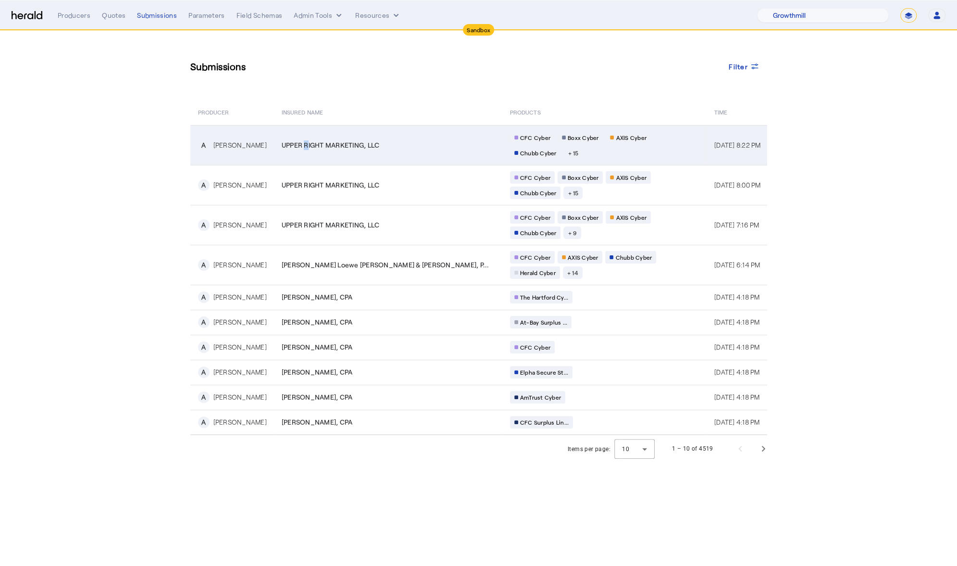
click at [302, 147] on span "UPPER RIGHT MARKETING, LLC" at bounding box center [331, 145] width 98 height 10
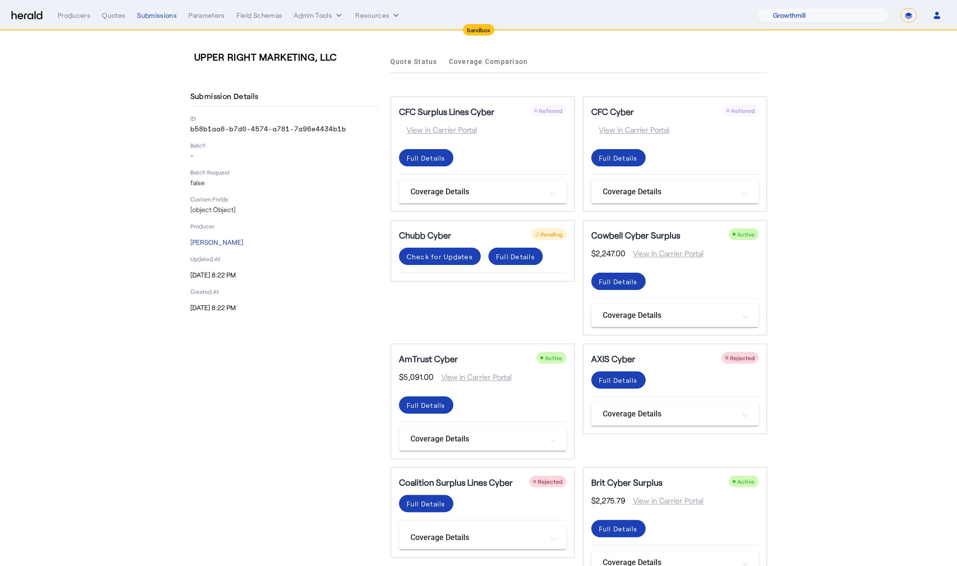
drag, startPoint x: 342, startPoint y: 130, endPoint x: 188, endPoint y: 132, distance: 153.3
copy p "b58b1aa6-b7d0-4574-a781-7a96e4434b1b"
